Goal: Transaction & Acquisition: Purchase product/service

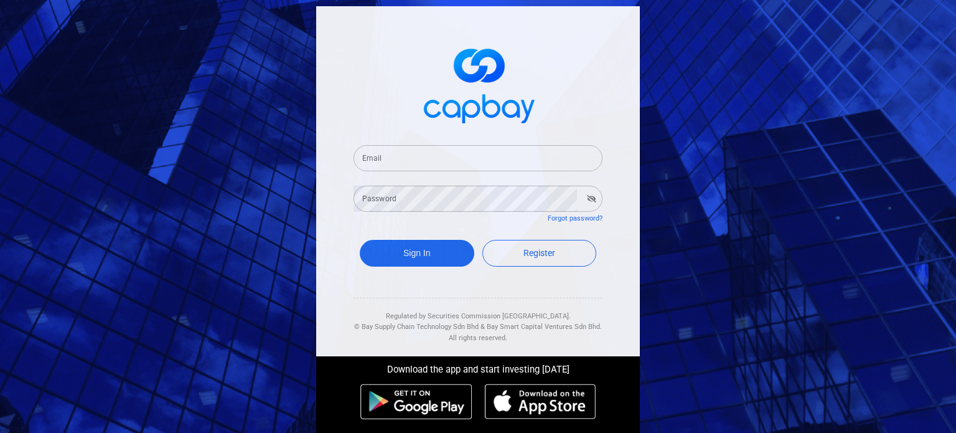
click at [413, 158] on input "Email" at bounding box center [478, 158] width 249 height 26
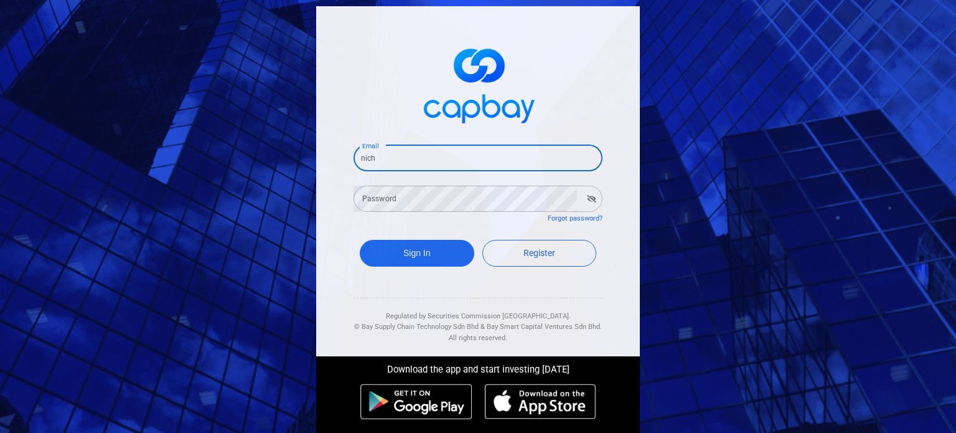
type input "nicho"
drag, startPoint x: 413, startPoint y: 158, endPoint x: 321, endPoint y: 166, distance: 93.1
click at [321, 166] on div "Email nicho Email Password Password Forgot password? Sign In Register Regulated…" at bounding box center [478, 181] width 324 height 350
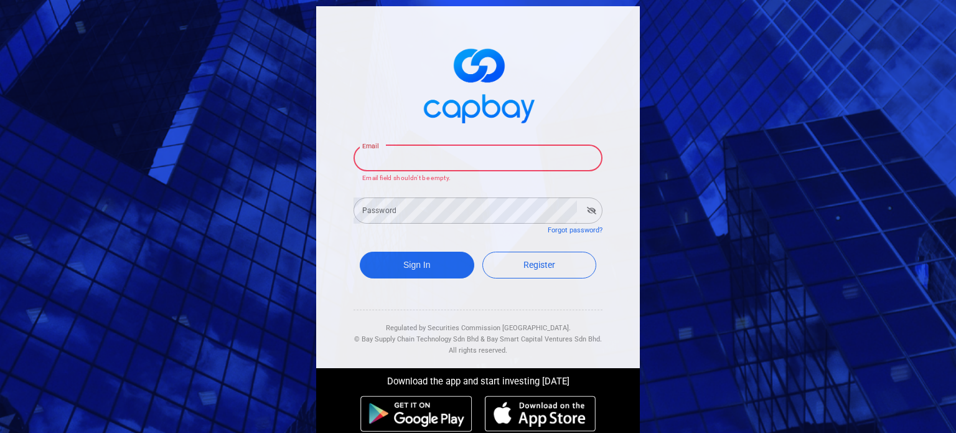
paste input "[EMAIL_ADDRESS][DOMAIN_NAME]"
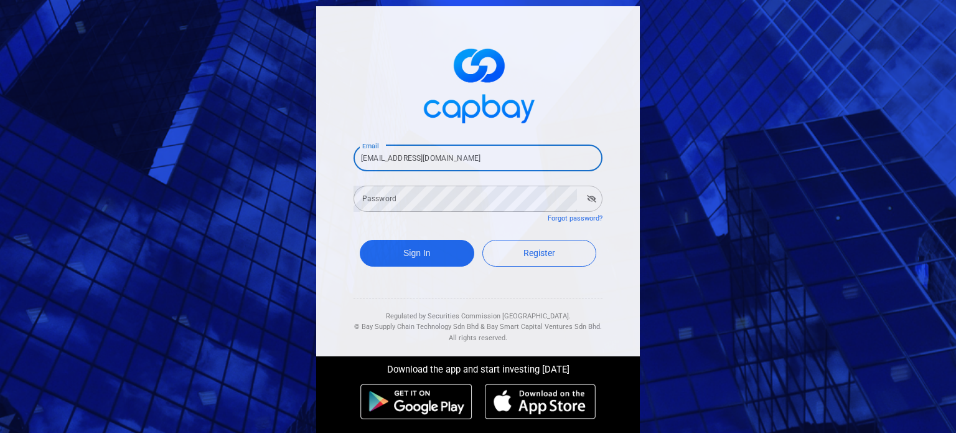
type input "[EMAIL_ADDRESS][DOMAIN_NAME]"
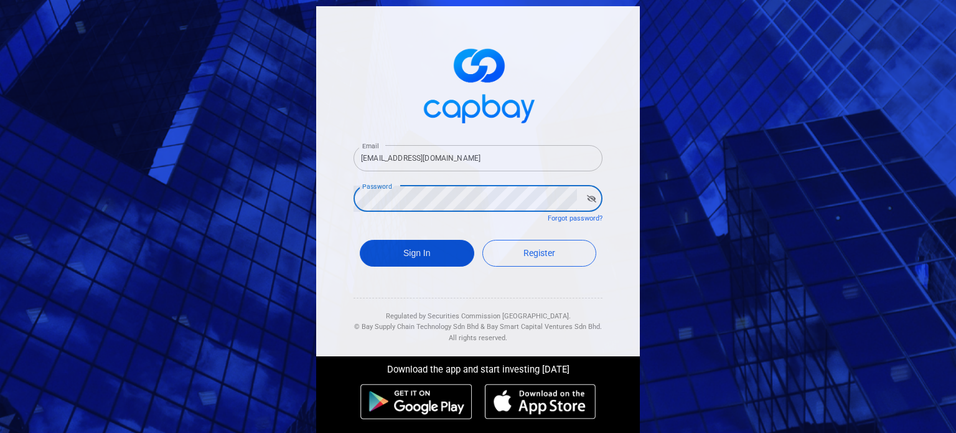
click at [445, 252] on button "Sign In" at bounding box center [417, 253] width 115 height 27
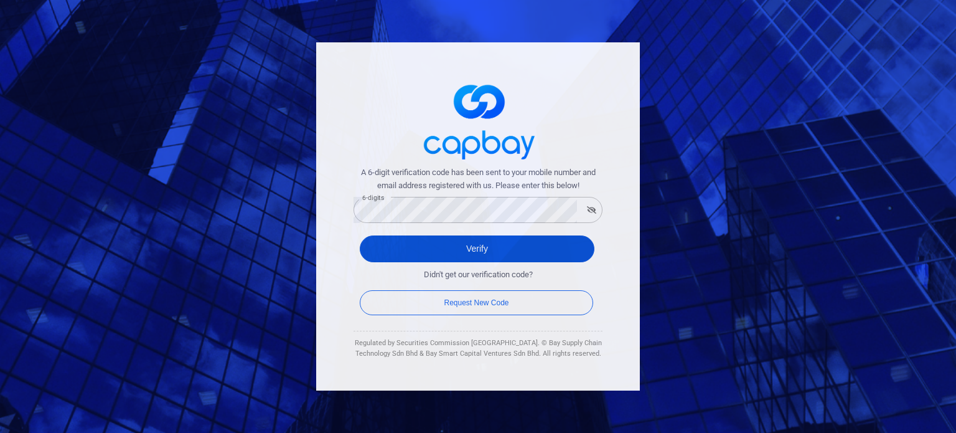
click at [504, 245] on button "Verify" at bounding box center [477, 248] width 235 height 27
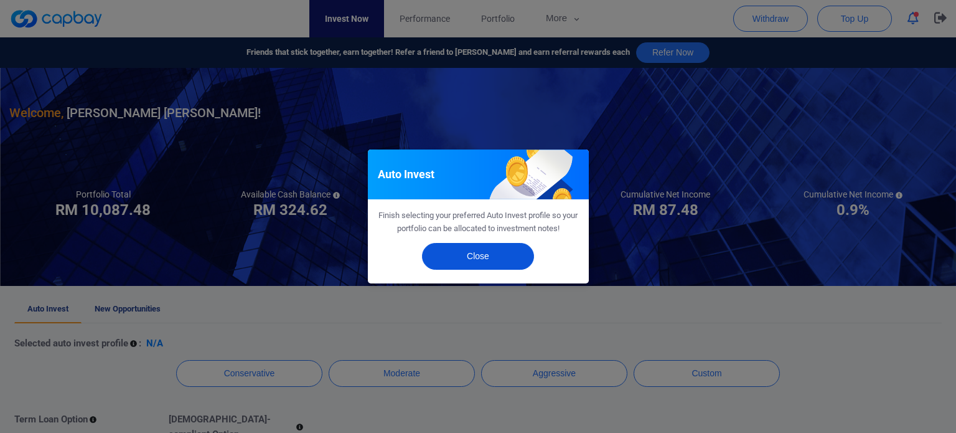
click at [451, 255] on button "Close" at bounding box center [478, 256] width 112 height 27
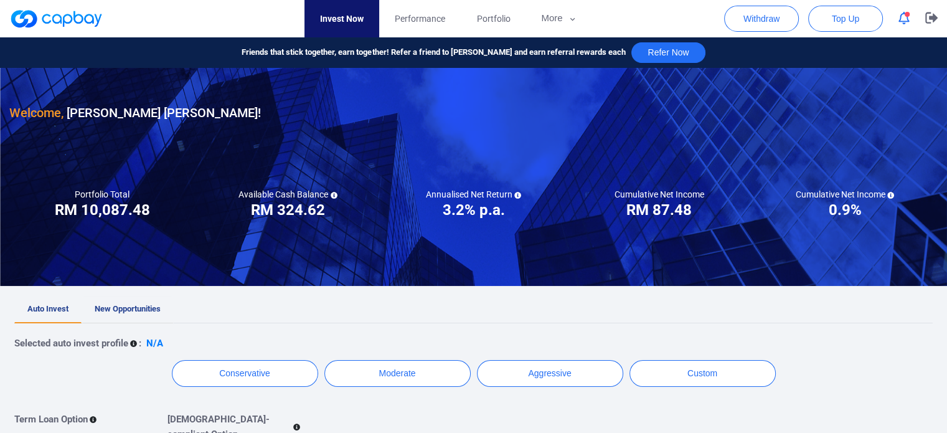
click at [161, 307] on span "New Opportunities" at bounding box center [128, 308] width 66 height 9
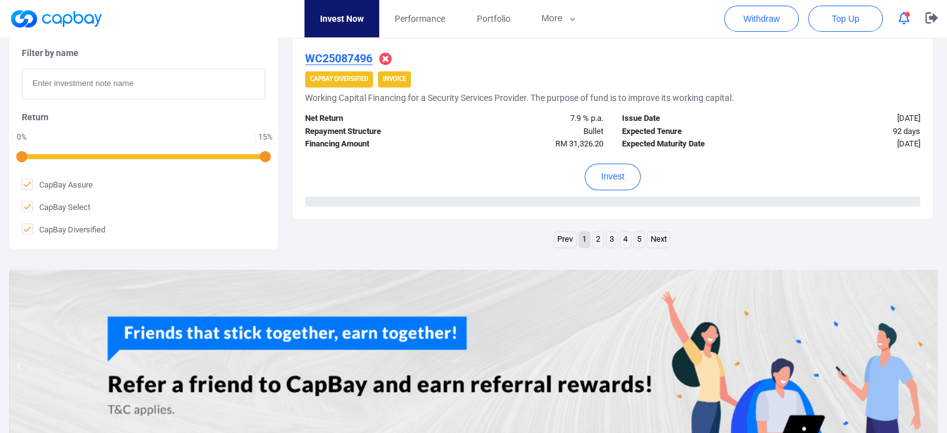
scroll to position [1966, 0]
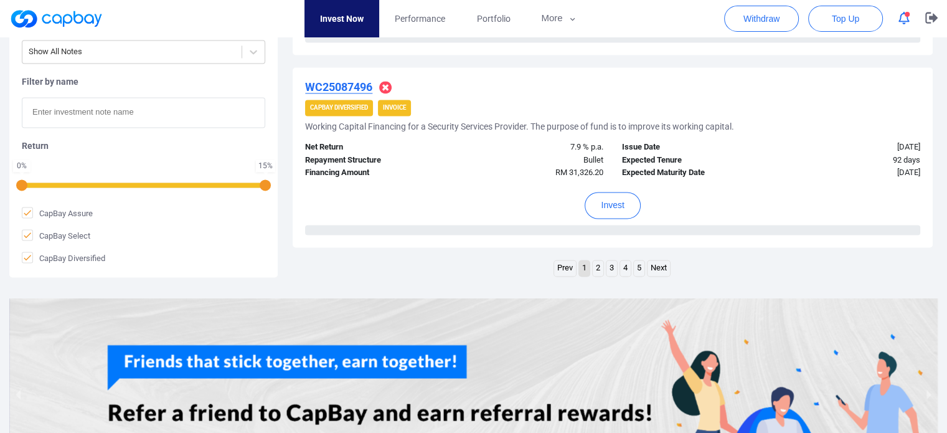
click at [637, 265] on link "5" at bounding box center [639, 268] width 11 height 16
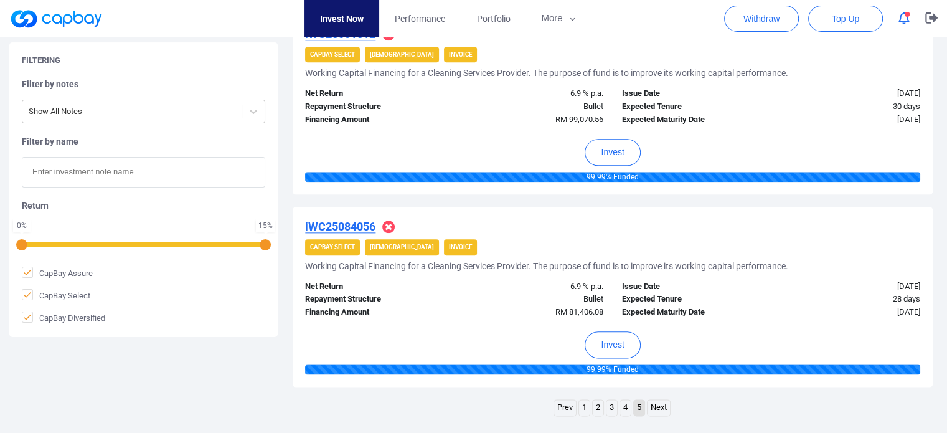
scroll to position [1519, 0]
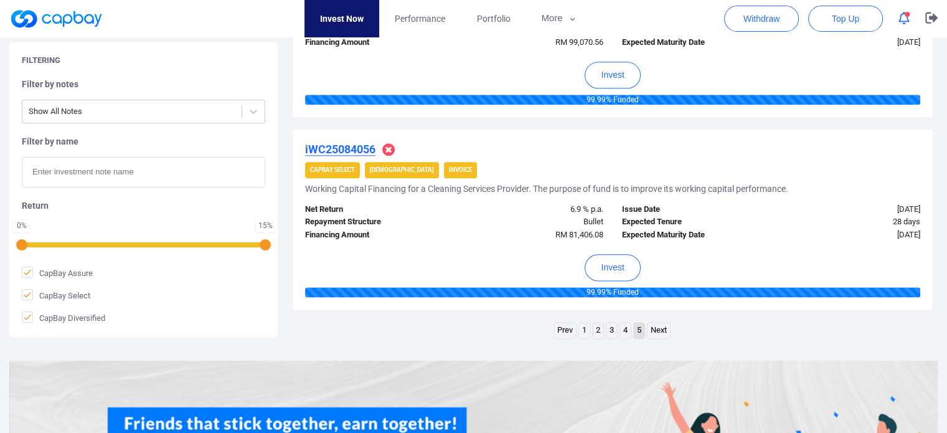
click at [621, 328] on link "4" at bounding box center [625, 330] width 11 height 16
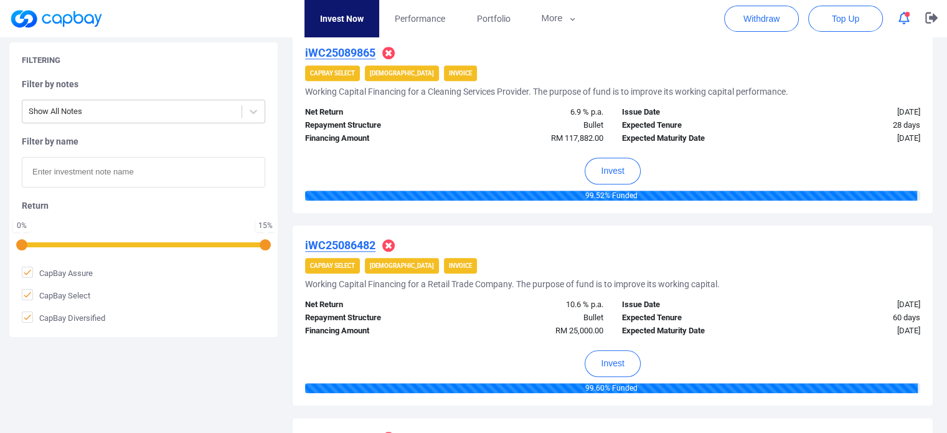
scroll to position [1227, 0]
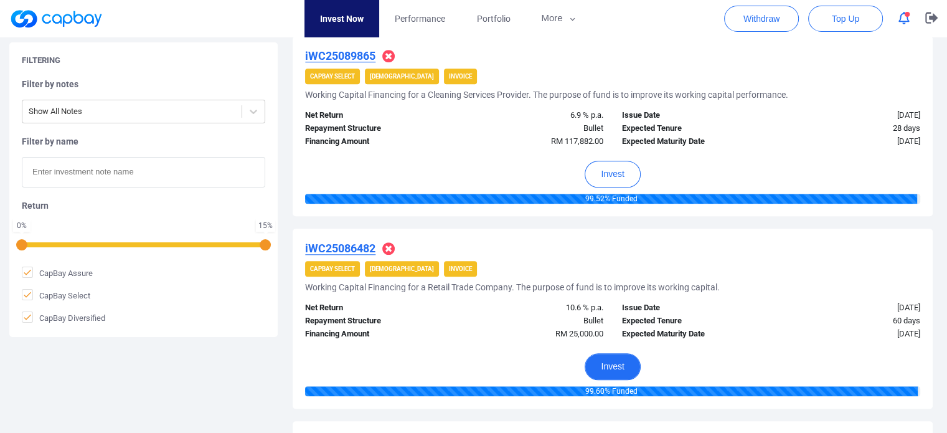
click at [620, 359] on button "Invest" at bounding box center [611, 366] width 55 height 27
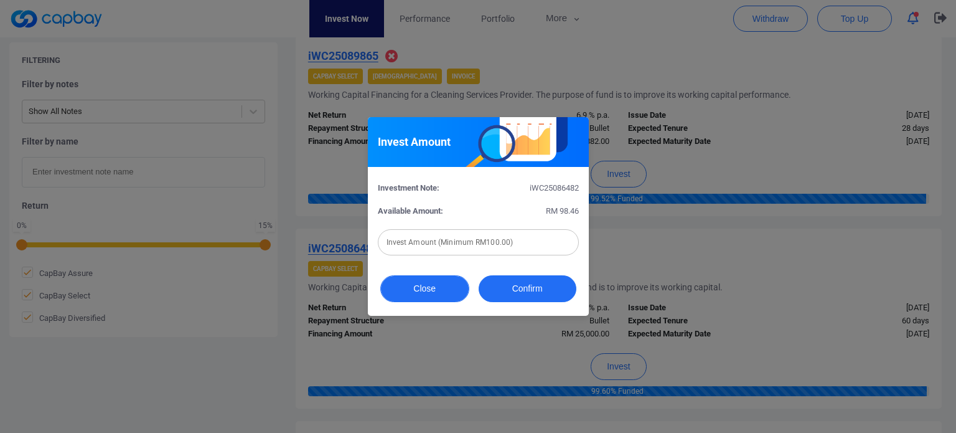
click at [399, 288] on button "Close" at bounding box center [424, 288] width 89 height 27
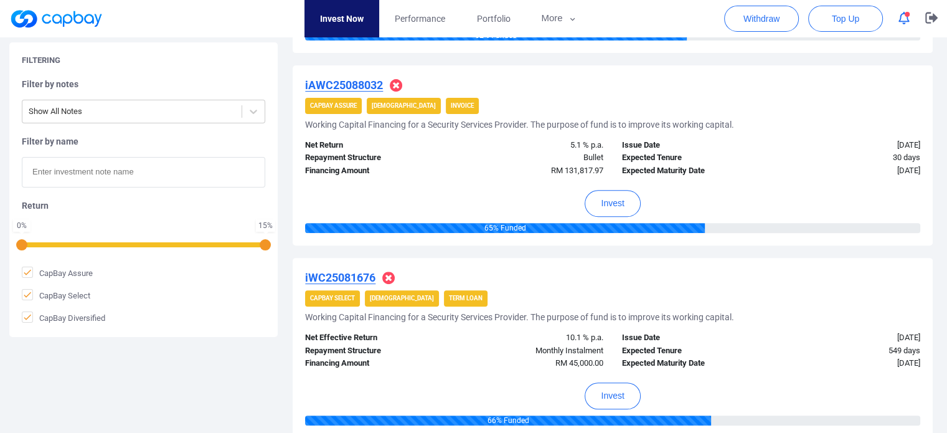
scroll to position [431, 0]
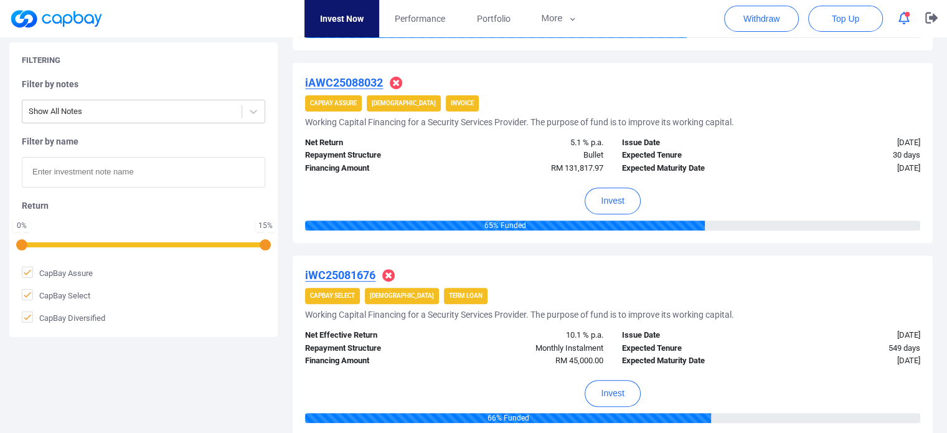
click at [359, 273] on u "iWC25081676" at bounding box center [340, 274] width 70 height 13
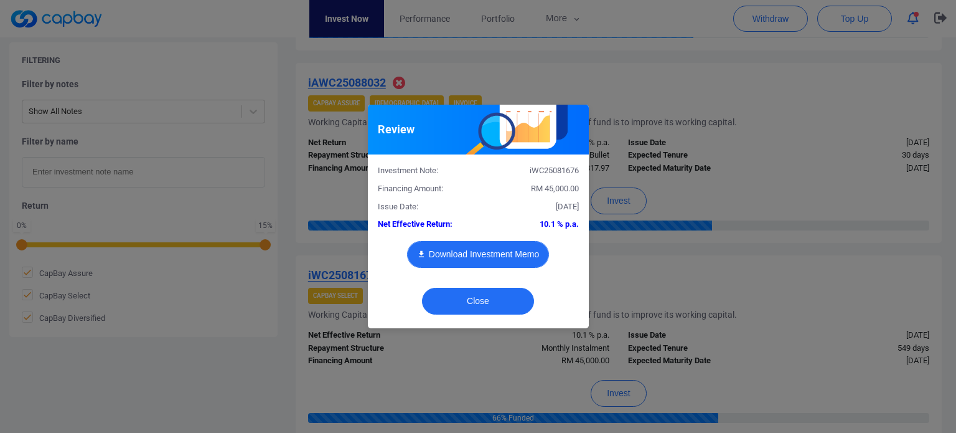
click at [460, 249] on button "Download Investment Memo" at bounding box center [478, 254] width 142 height 27
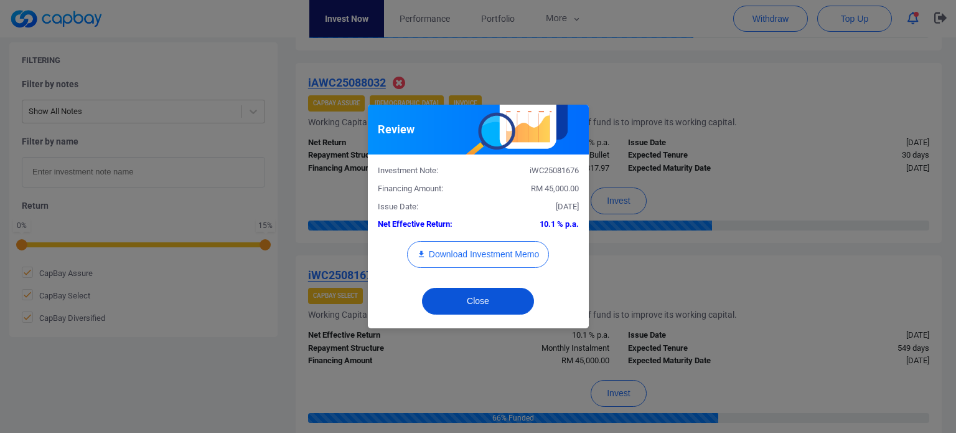
click at [451, 296] on button "Close" at bounding box center [478, 301] width 112 height 27
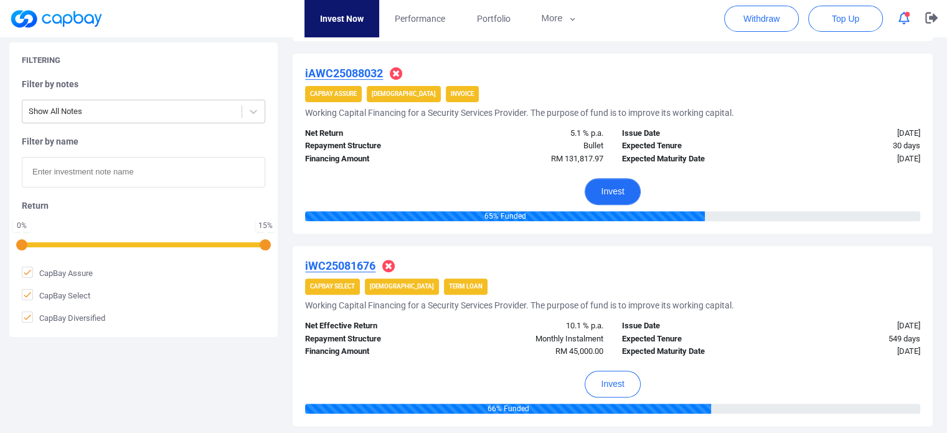
scroll to position [442, 0]
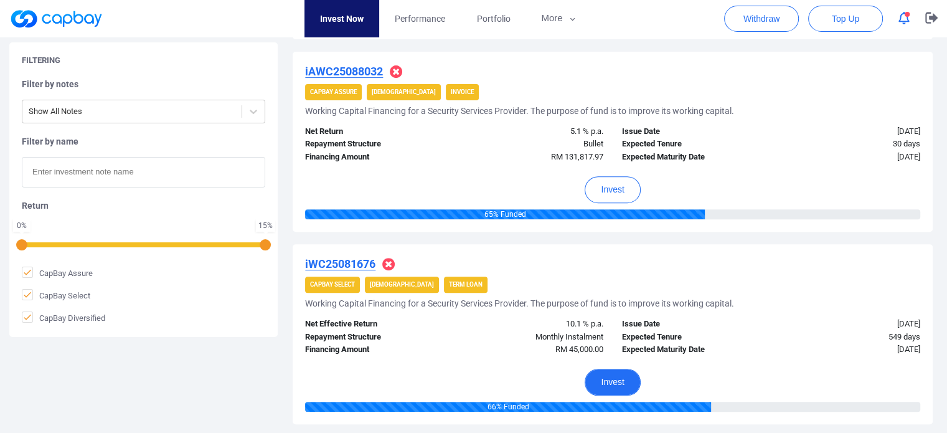
click at [609, 380] on button "Invest" at bounding box center [611, 381] width 55 height 27
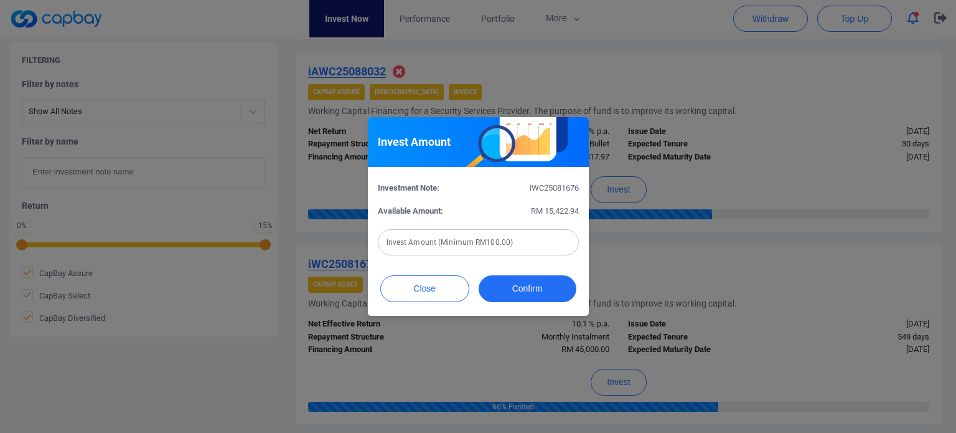
click at [476, 233] on div "Invest Amount (Minimum RM100.00) Invest Amount (Minimum RM100.00)" at bounding box center [478, 241] width 201 height 28
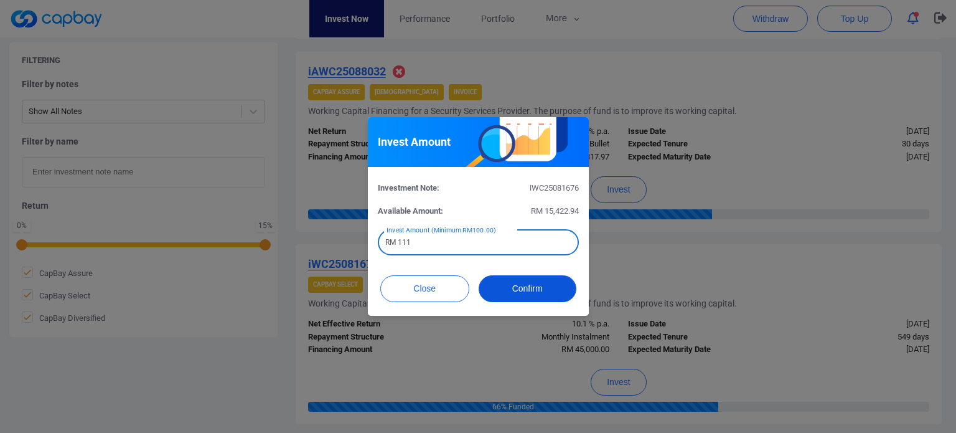
type input "RM 111"
click at [524, 291] on button "Confirm" at bounding box center [528, 288] width 98 height 27
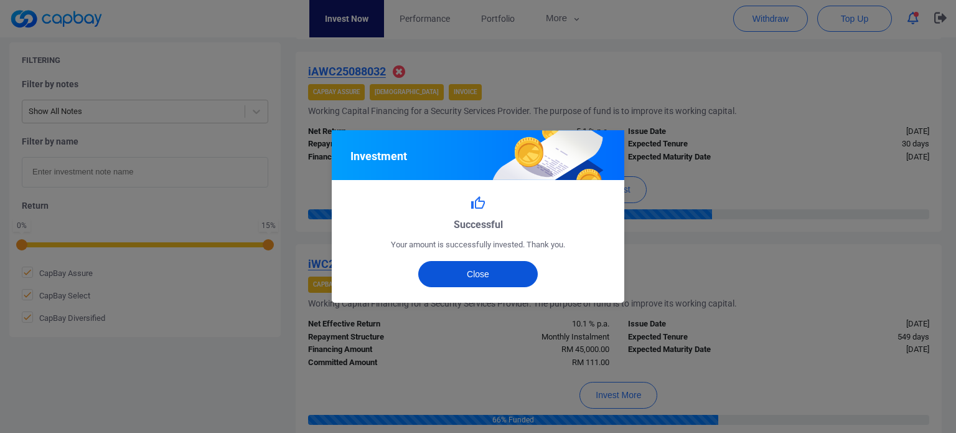
click at [507, 271] on button "Close" at bounding box center [478, 274] width 120 height 26
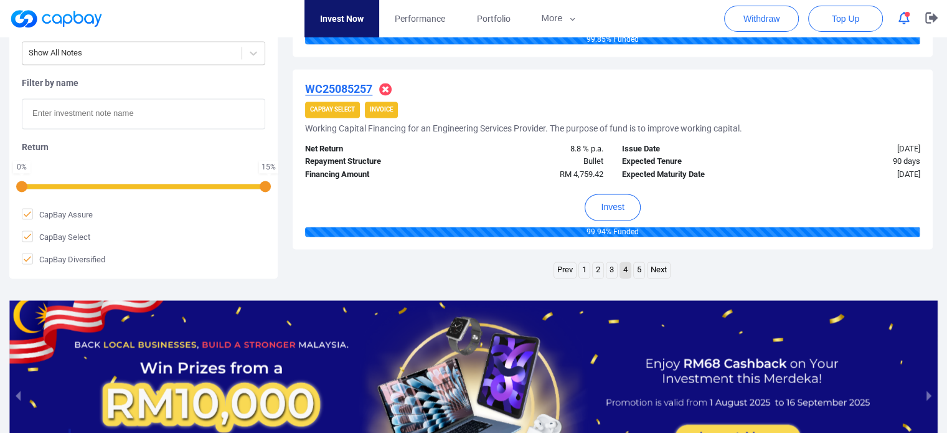
scroll to position [2103, 0]
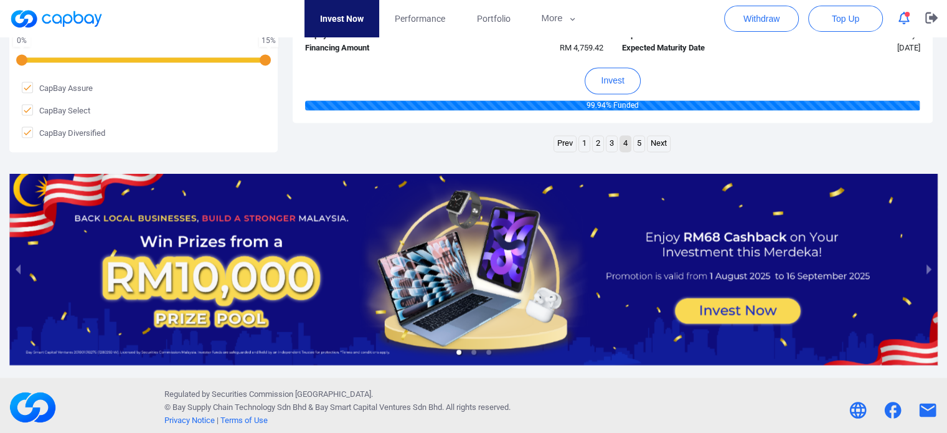
click at [612, 144] on link "3" at bounding box center [611, 144] width 11 height 16
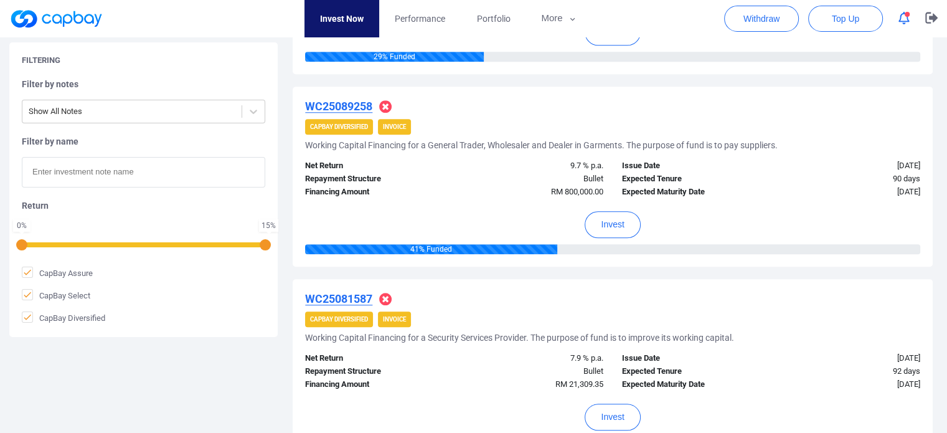
scroll to position [1175, 0]
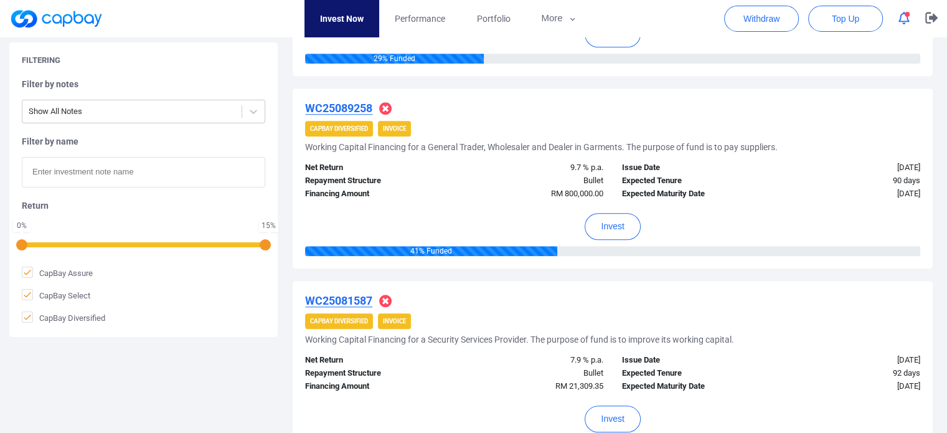
click at [357, 103] on u "WC25089258" at bounding box center [338, 107] width 67 height 13
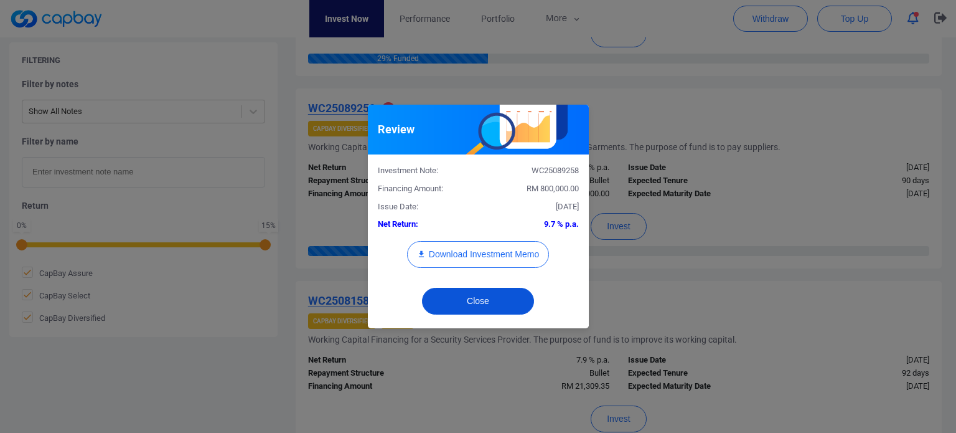
click at [506, 298] on button "Close" at bounding box center [478, 301] width 112 height 27
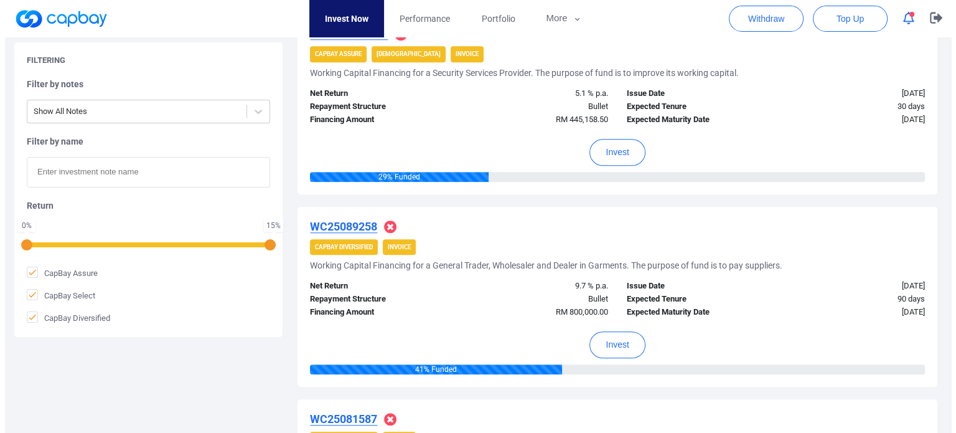
scroll to position [1058, 0]
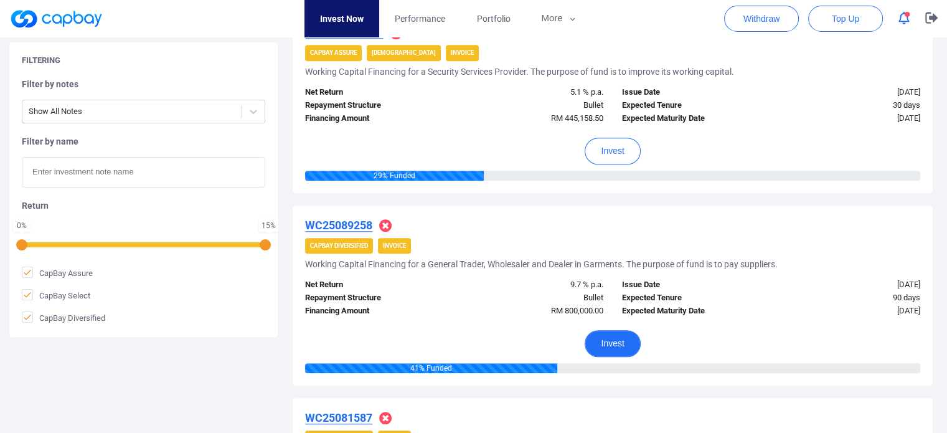
click at [629, 344] on button "Invest" at bounding box center [611, 343] width 55 height 27
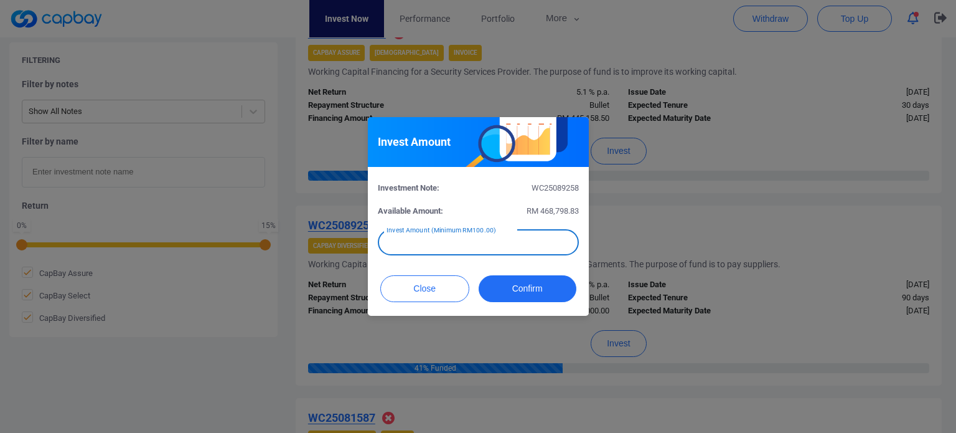
click at [516, 241] on input "text" at bounding box center [478, 242] width 201 height 26
type input "RM 100"
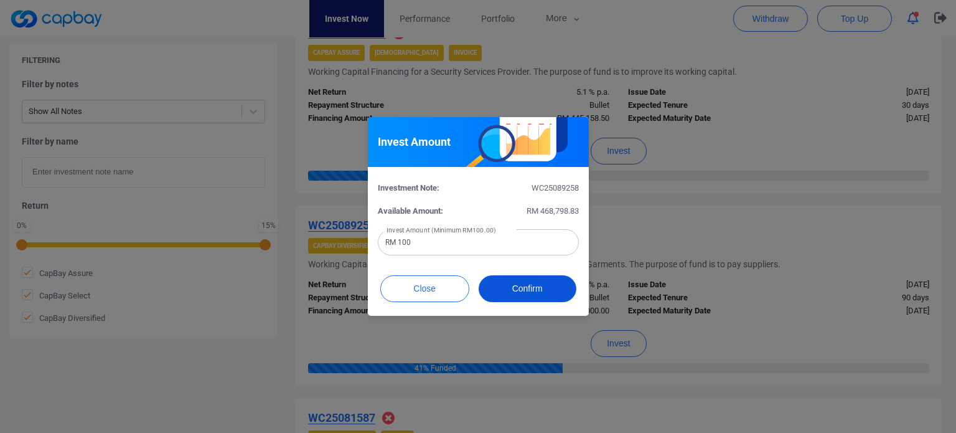
click at [526, 285] on button "Confirm" at bounding box center [528, 288] width 98 height 27
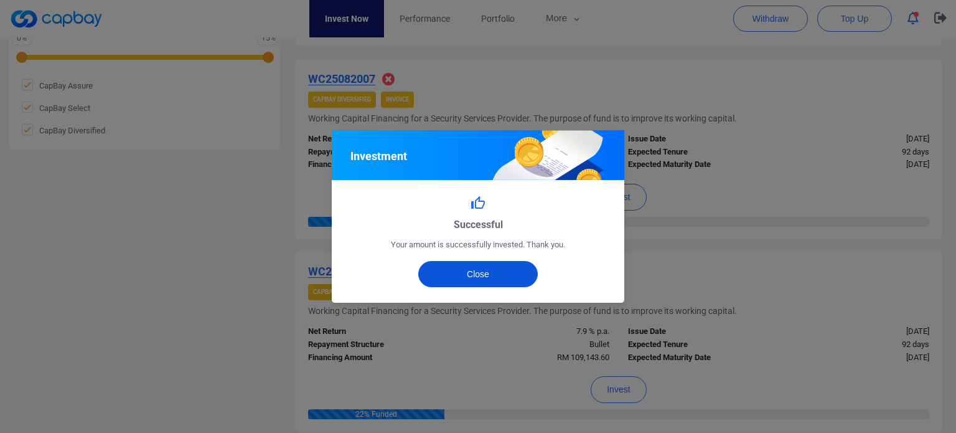
click at [522, 278] on button "Close" at bounding box center [478, 274] width 120 height 26
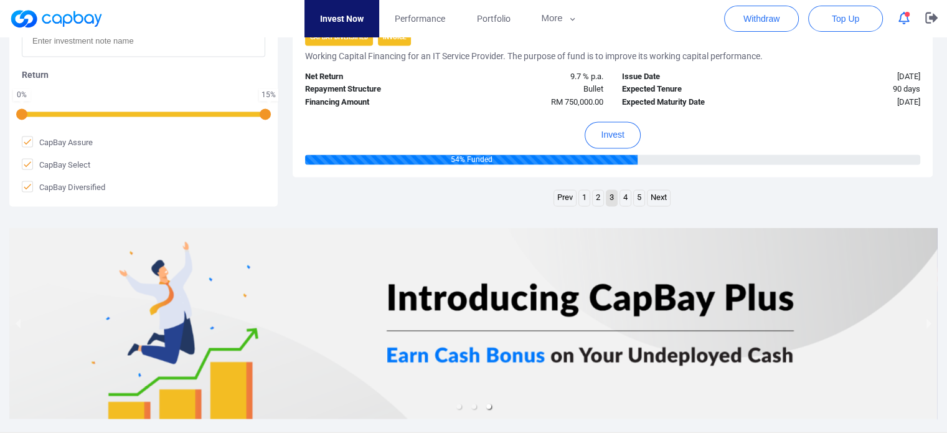
scroll to position [2103, 0]
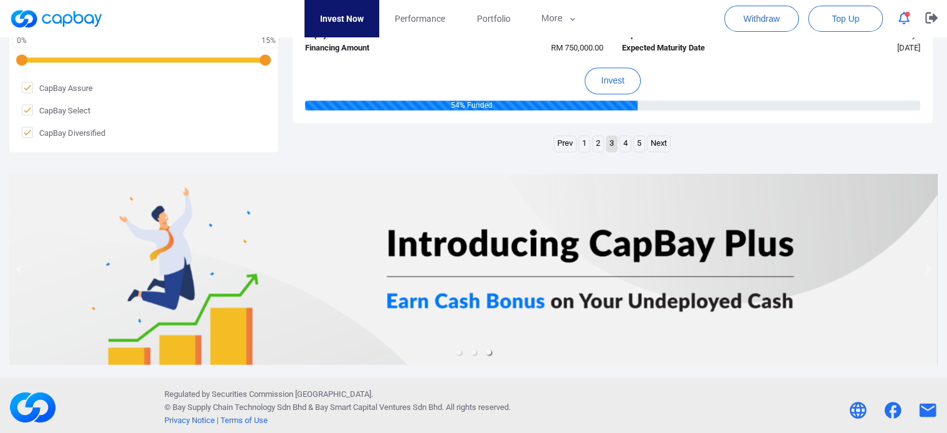
click at [595, 139] on link "2" at bounding box center [598, 144] width 11 height 16
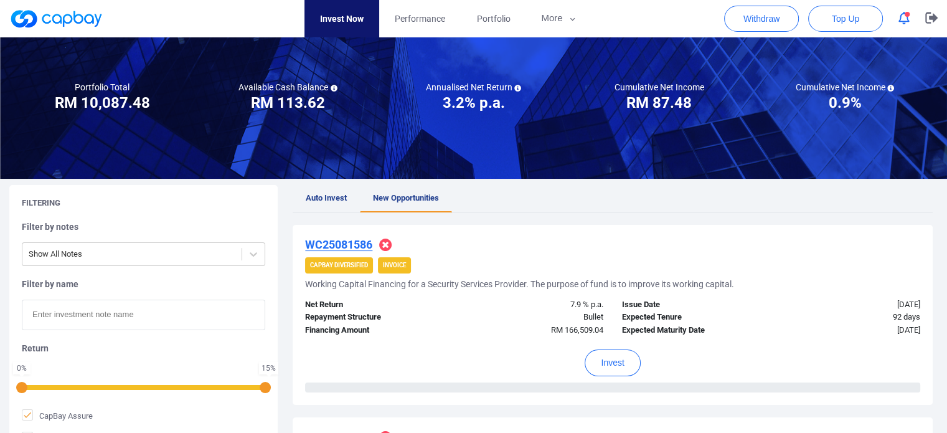
scroll to position [79, 0]
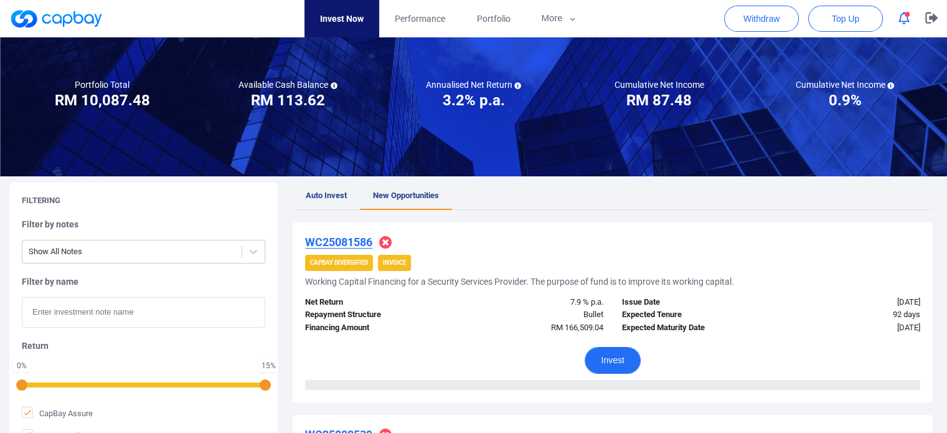
click at [617, 365] on button "Invest" at bounding box center [611, 360] width 55 height 27
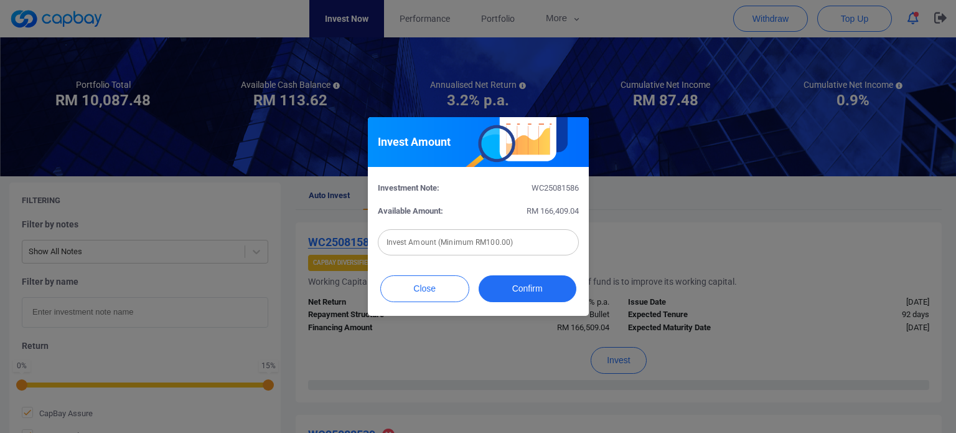
click at [465, 246] on input "text" at bounding box center [478, 242] width 201 height 26
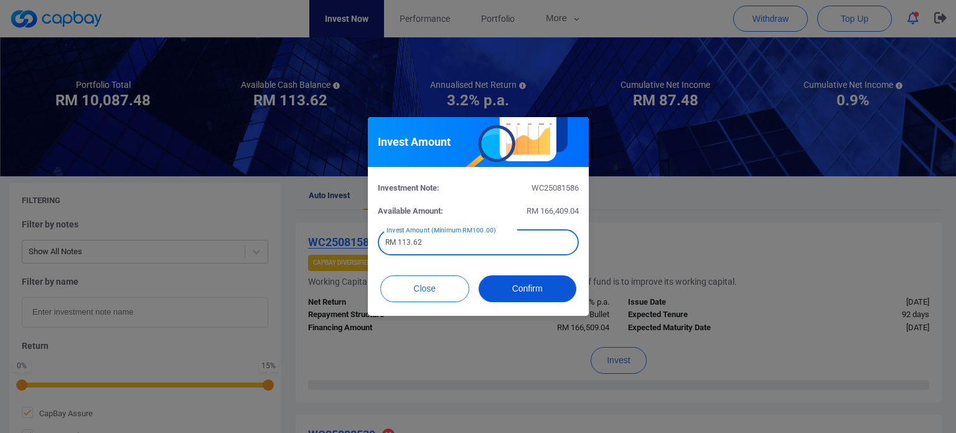
type input "RM 113.62"
click at [506, 296] on button "Confirm" at bounding box center [528, 288] width 98 height 27
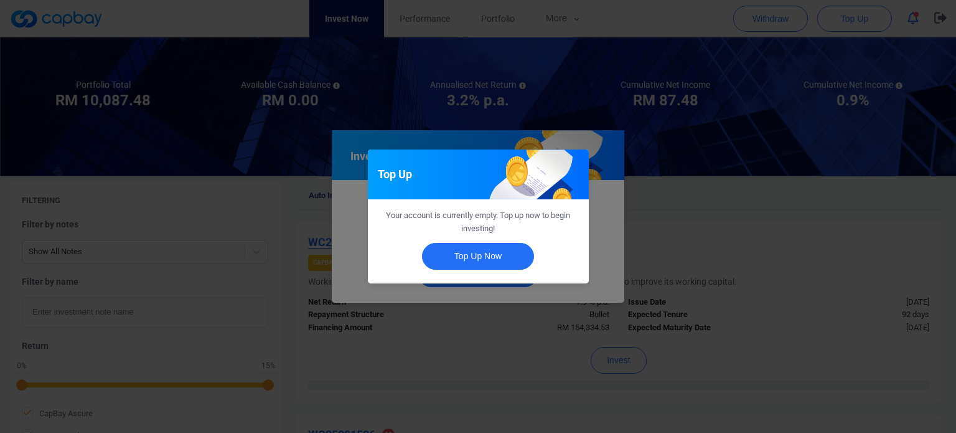
click at [513, 288] on div "Top Up Your account is currently empty. Top up now to begin investing! Top Up N…" at bounding box center [478, 216] width 956 height 433
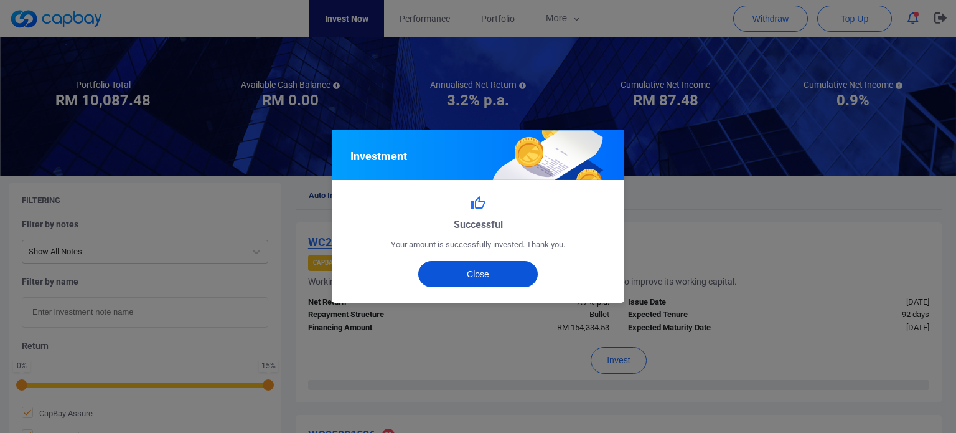
click at [514, 279] on button "Close" at bounding box center [478, 274] width 120 height 26
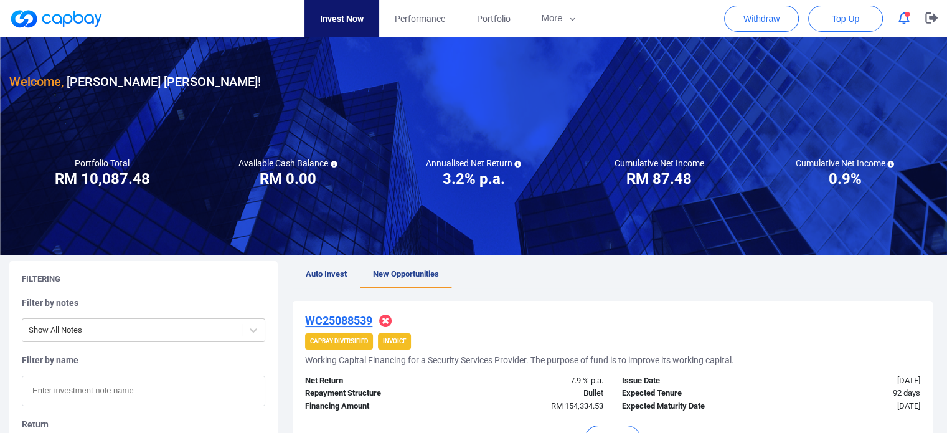
scroll to position [0, 0]
click at [490, 24] on span "Portfolio" at bounding box center [493, 19] width 34 height 14
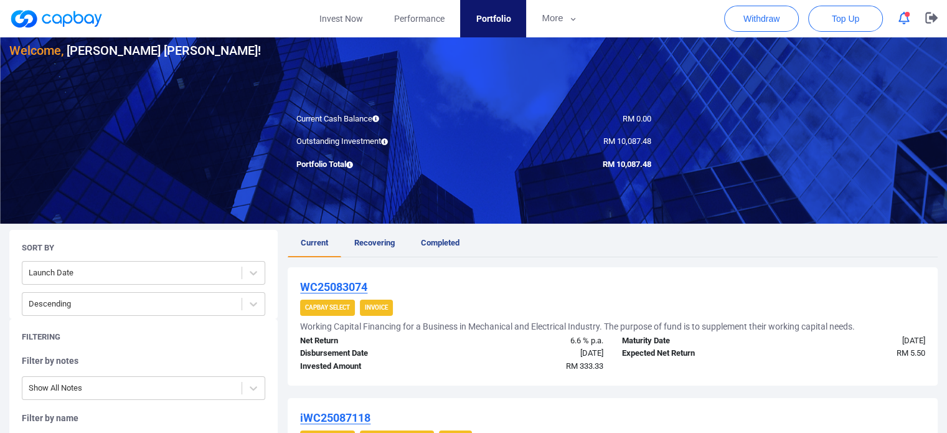
scroll to position [124, 0]
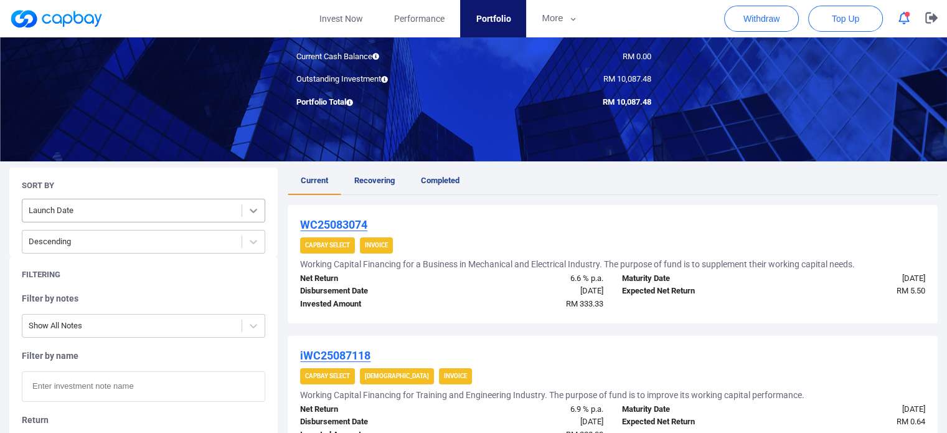
click at [260, 213] on div at bounding box center [253, 210] width 22 height 22
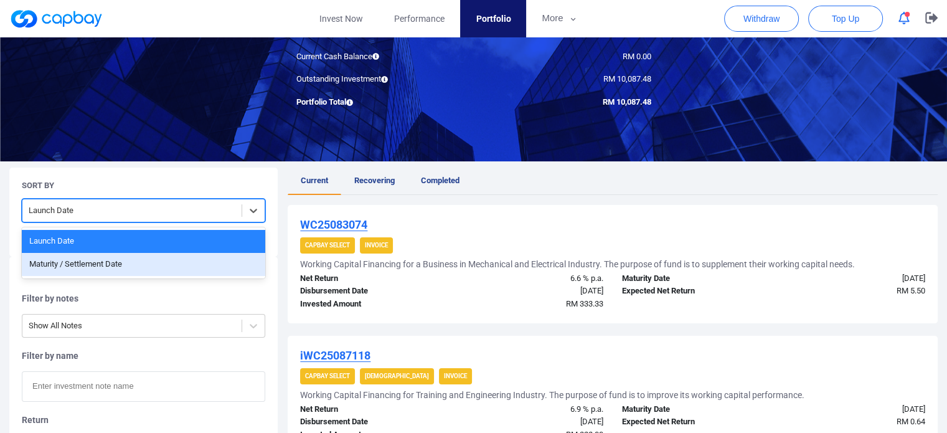
click at [126, 264] on div "Maturity / Settlement Date" at bounding box center [143, 264] width 243 height 23
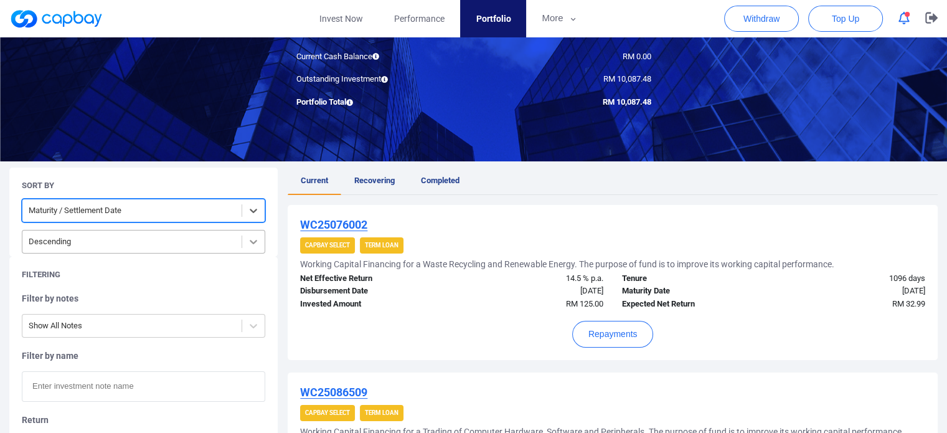
click at [253, 242] on icon at bounding box center [253, 242] width 7 height 4
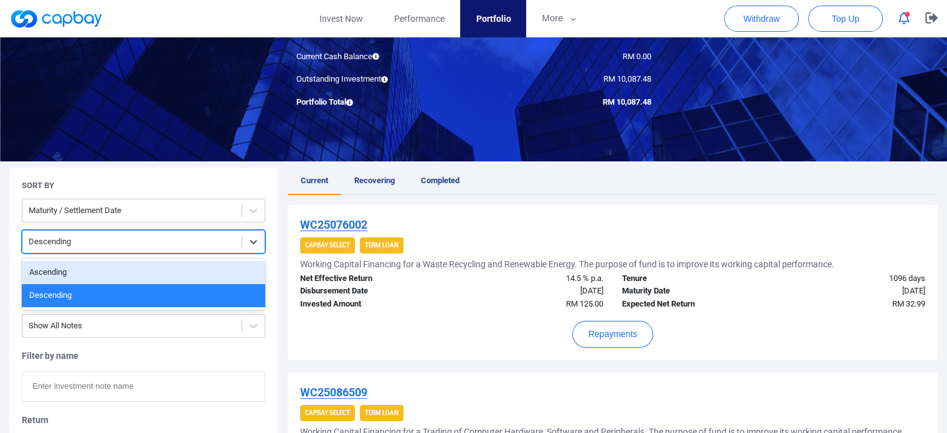
click at [157, 270] on div "Ascending" at bounding box center [143, 272] width 243 height 23
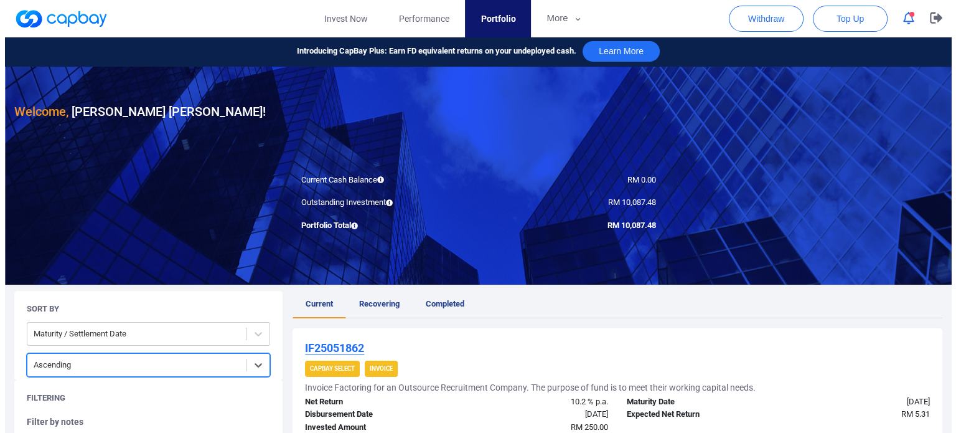
scroll to position [0, 0]
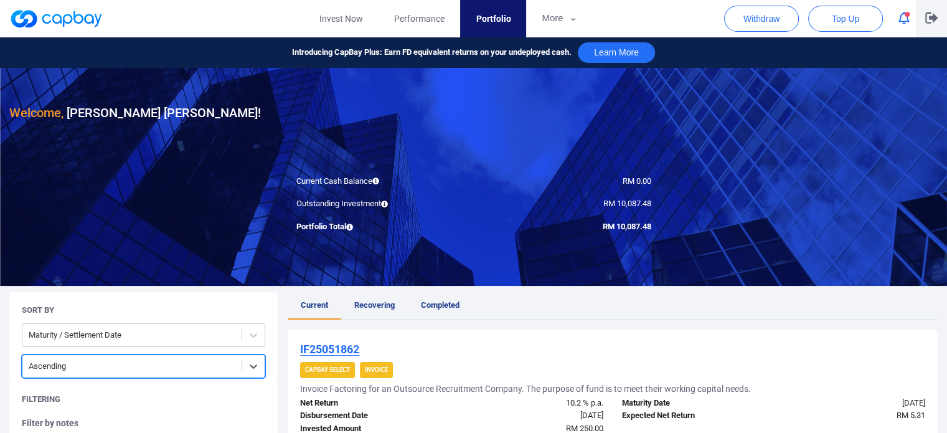
click at [926, 26] on button "button" at bounding box center [931, 18] width 31 height 37
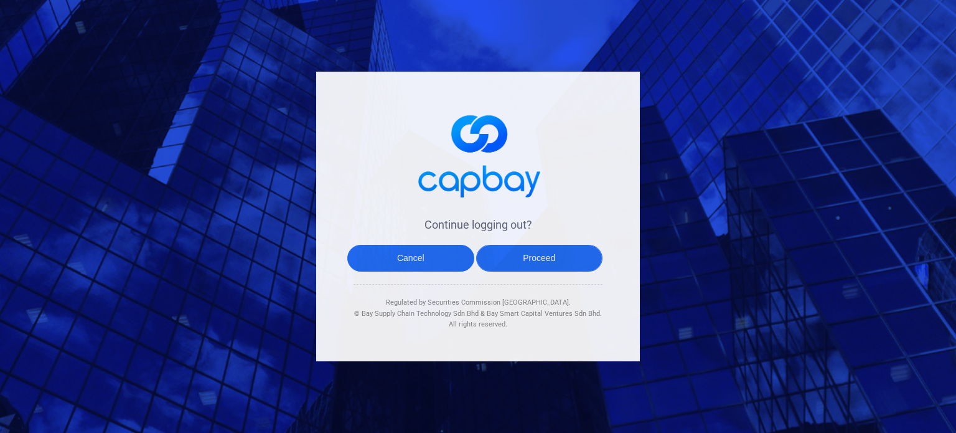
click at [550, 254] on button "Proceed" at bounding box center [539, 258] width 127 height 27
